Goal: Check status: Check status

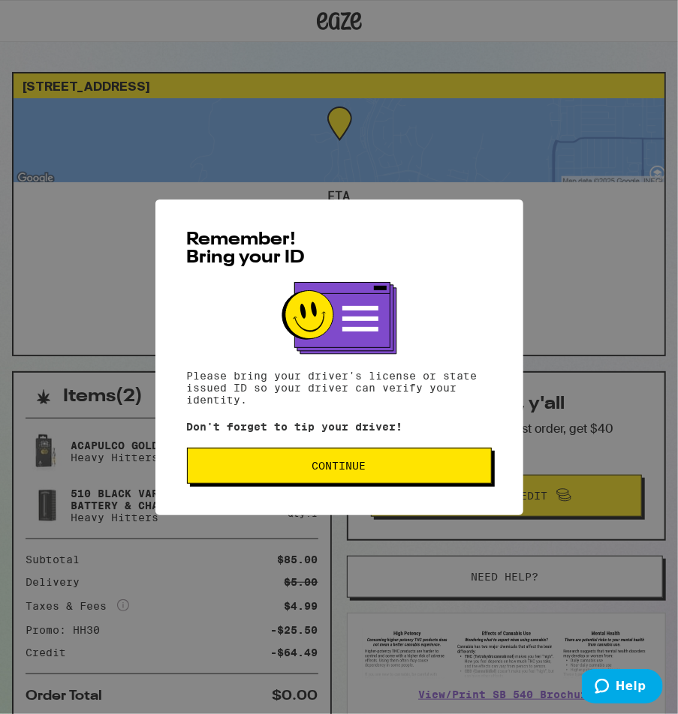
click at [449, 460] on button "Continue" at bounding box center [339, 466] width 305 height 36
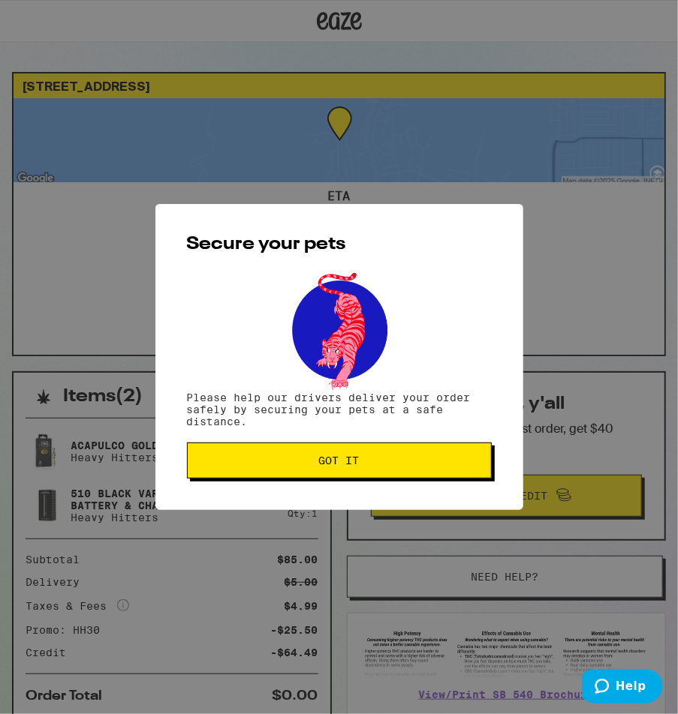
click at [446, 471] on button "Got it" at bounding box center [339, 461] width 305 height 36
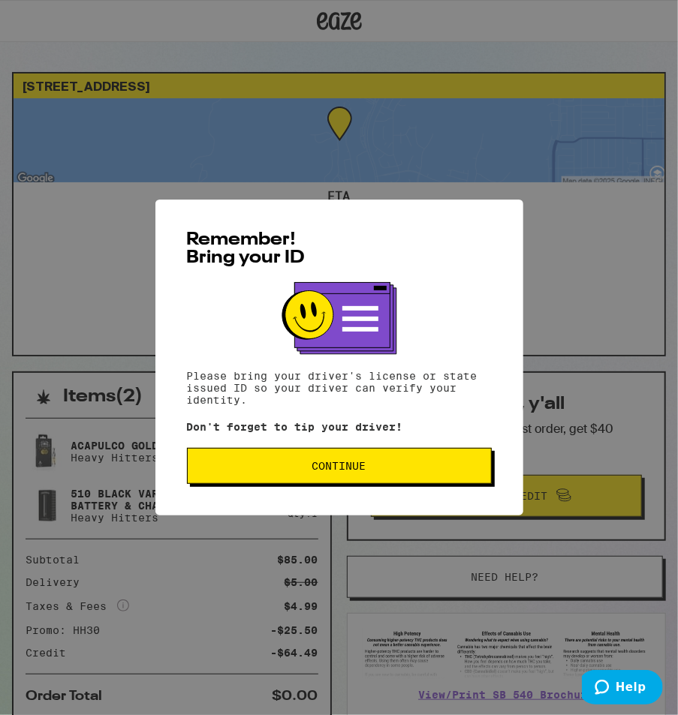
click at [380, 471] on span "Continue" at bounding box center [339, 466] width 279 height 11
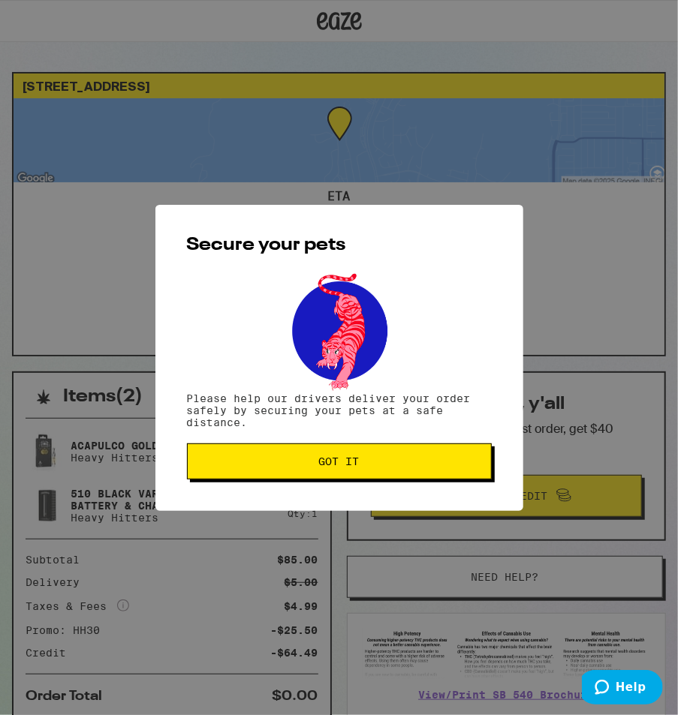
click at [303, 456] on button "Got it" at bounding box center [339, 461] width 305 height 36
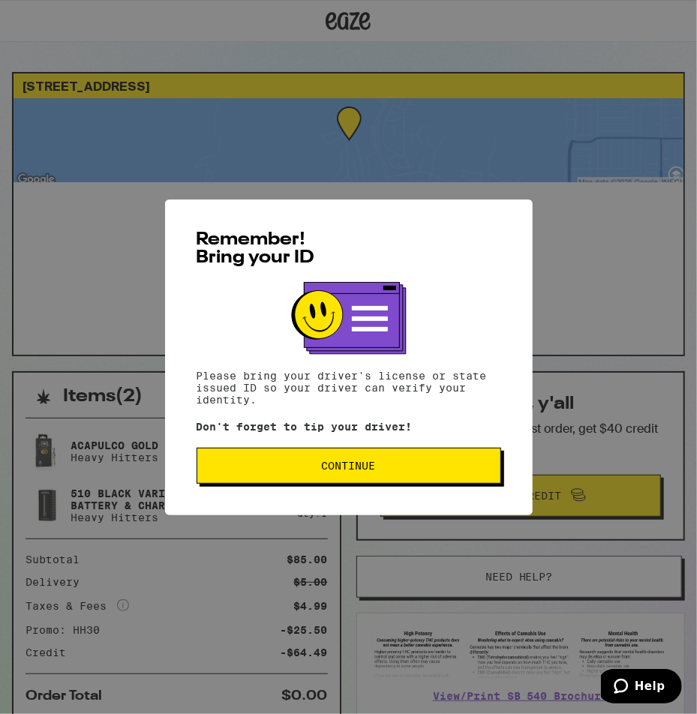
click at [295, 152] on div "Remember! Bring your ID Please bring your driver's license or state issued ID s…" at bounding box center [348, 357] width 697 height 714
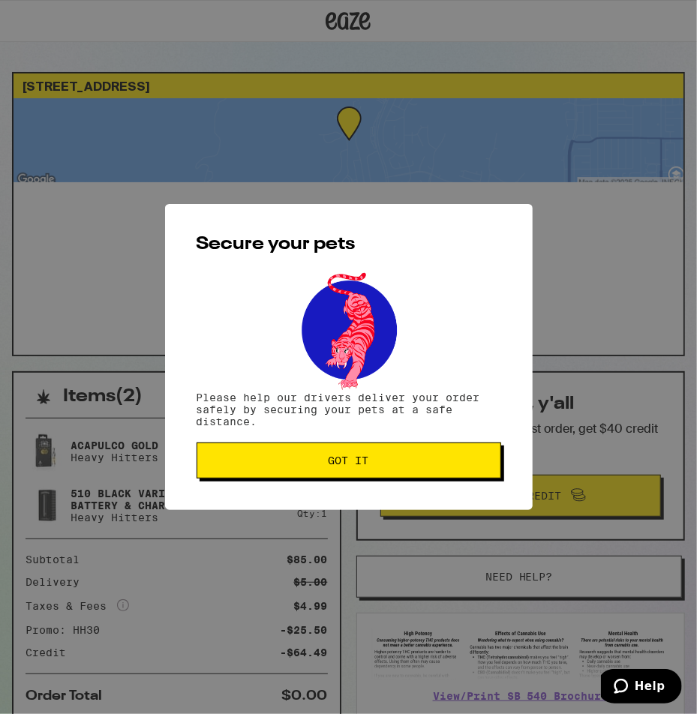
click at [293, 477] on button "Got it" at bounding box center [349, 461] width 305 height 36
